Goal: Find specific page/section: Find specific page/section

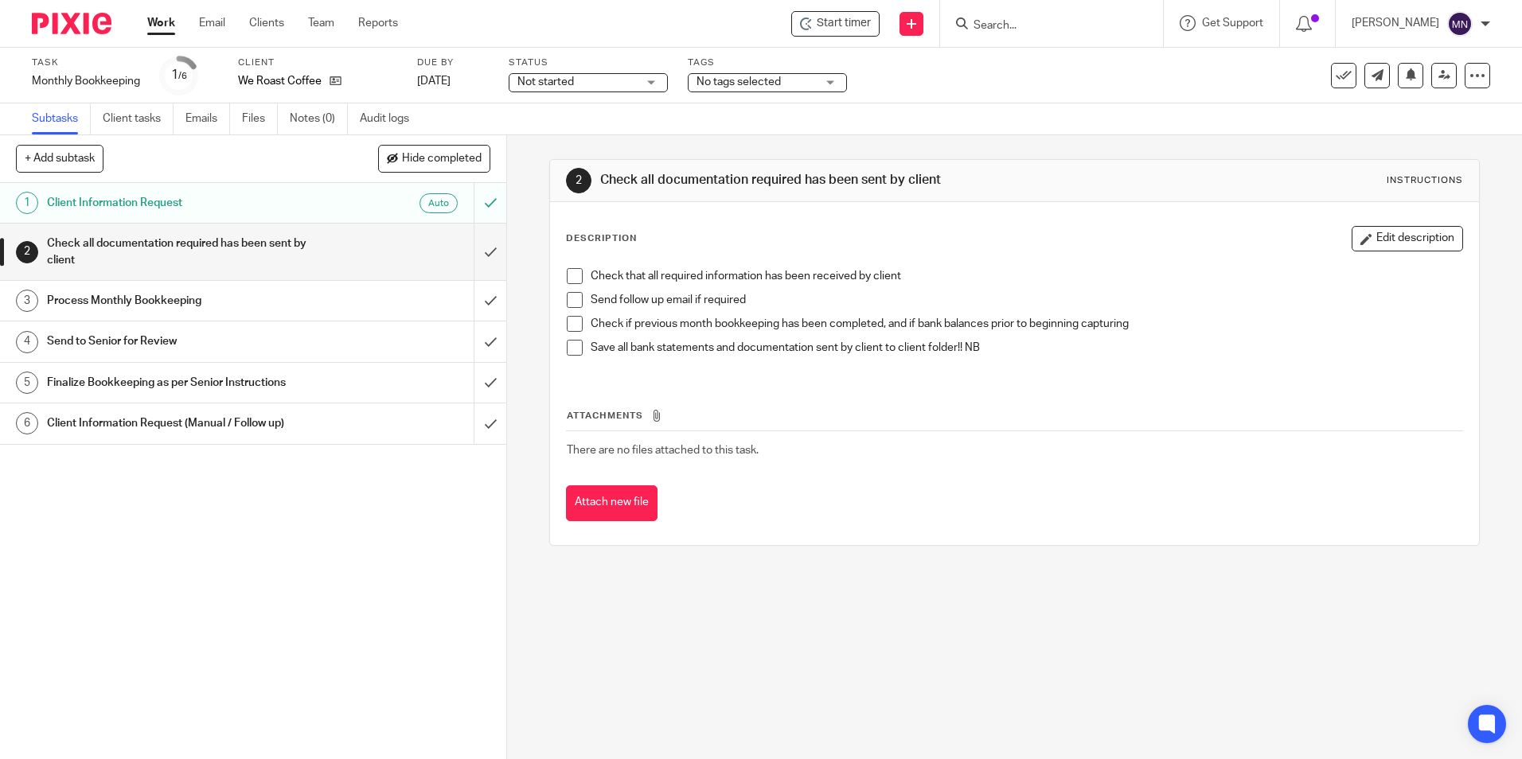
click at [989, 30] on input "Search" at bounding box center [1043, 26] width 143 height 14
type input "vdm"
click at [1081, 66] on link at bounding box center [1103, 68] width 269 height 37
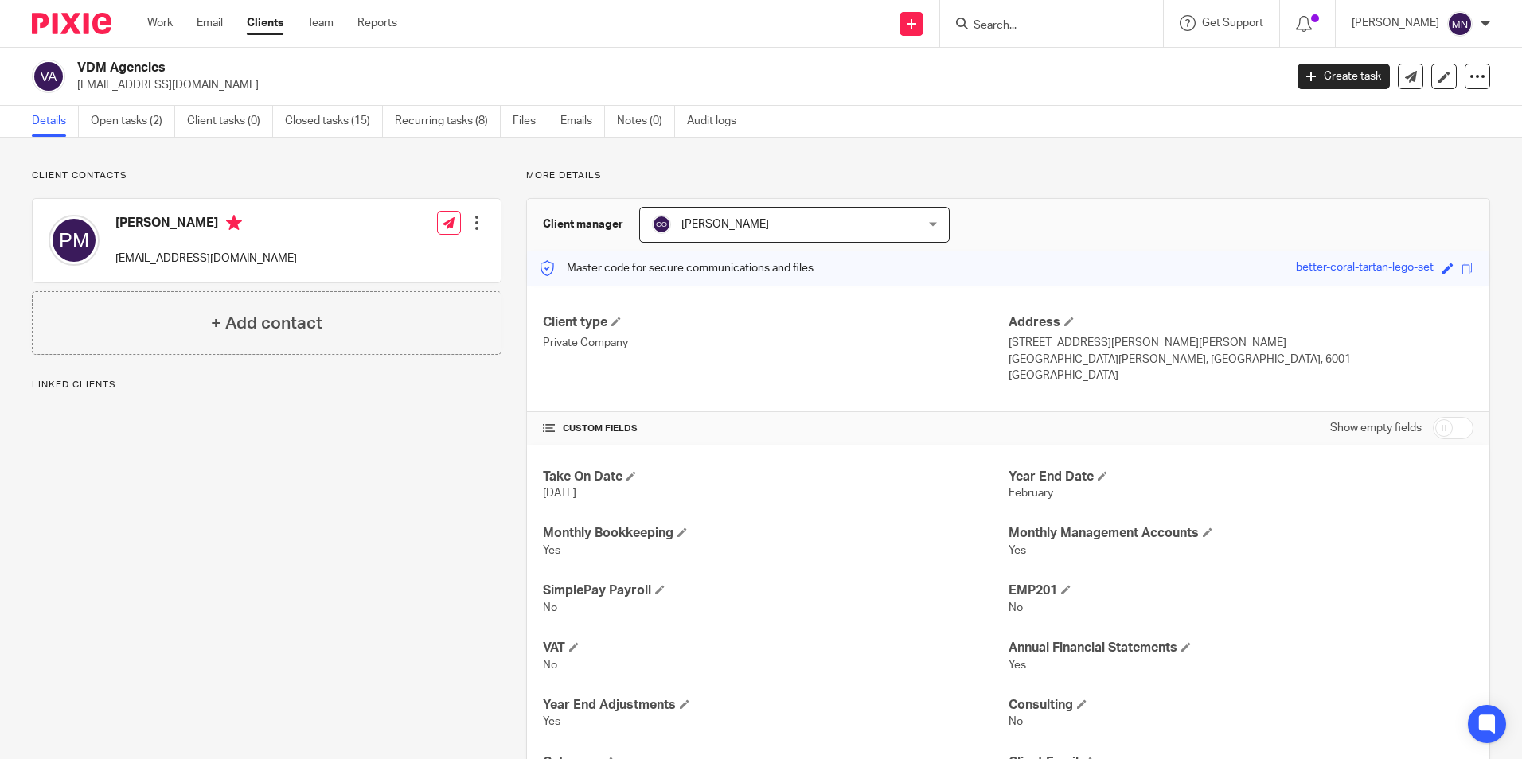
click at [108, 61] on h2 "VDM Agencies" at bounding box center [555, 68] width 957 height 17
click at [103, 60] on div "VDM Agencies [EMAIL_ADDRESS][DOMAIN_NAME] Create task Export data Merge Archive…" at bounding box center [761, 77] width 1522 height 58
click at [221, 68] on h2 "VDM Agencies" at bounding box center [555, 68] width 957 height 17
drag, startPoint x: 76, startPoint y: 66, endPoint x: 163, endPoint y: 66, distance: 87.5
click at [163, 66] on div "VDM Agencies [EMAIL_ADDRESS][DOMAIN_NAME]" at bounding box center [653, 76] width 1242 height 33
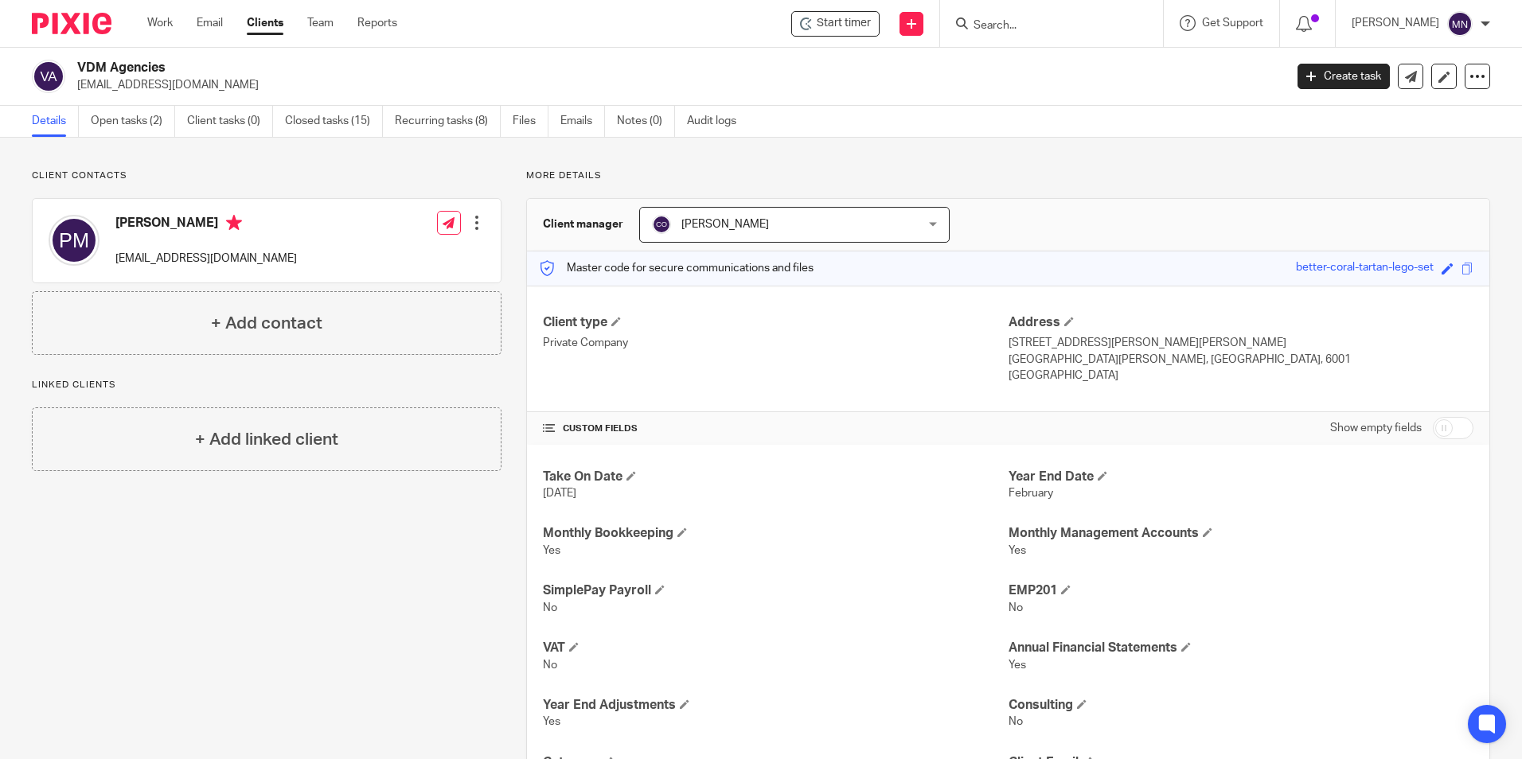
copy h2 "VDM Agencies"
